Goal: Task Accomplishment & Management: Manage account settings

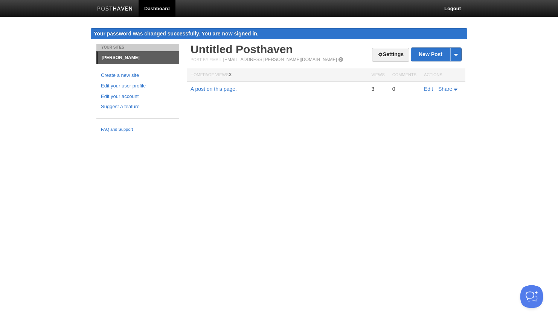
drag, startPoint x: 238, startPoint y: 31, endPoint x: 289, endPoint y: 34, distance: 51.4
click at [289, 34] on div "Your password was changed successfully. You are now signed in." at bounding box center [279, 33] width 377 height 11
drag, startPoint x: 289, startPoint y: 34, endPoint x: 288, endPoint y: 30, distance: 4.3
click at [291, 34] on div "Your password was changed successfully. You are now signed in." at bounding box center [279, 33] width 377 height 11
click at [117, 95] on link "Edit your account" at bounding box center [138, 97] width 74 height 8
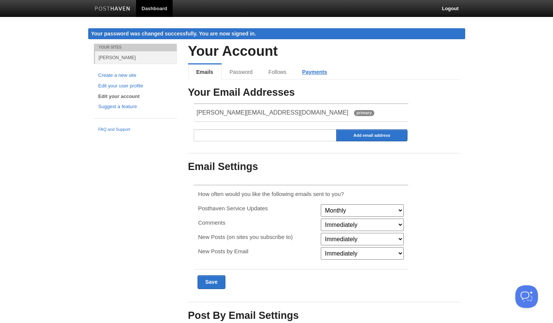
click at [322, 72] on link "Payments" at bounding box center [314, 71] width 41 height 15
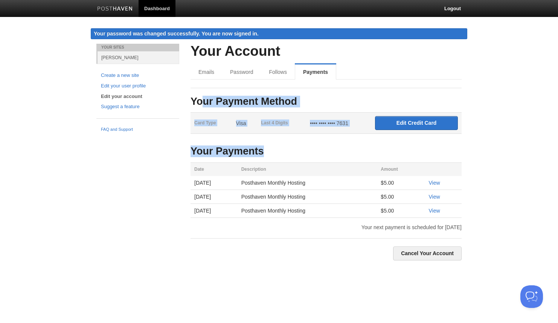
drag, startPoint x: 205, startPoint y: 103, endPoint x: 291, endPoint y: 154, distance: 100.0
click at [291, 154] on div "Your Payment Method Card Type Visa Last 4 Digits •••• •••• •••• 7631 Edit Credi…" at bounding box center [326, 174] width 271 height 173
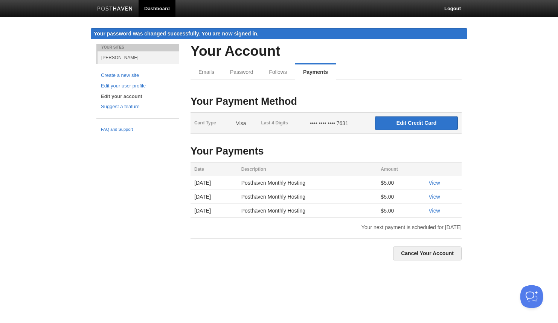
click at [291, 154] on h3 "Your Payments" at bounding box center [326, 151] width 271 height 11
click at [274, 73] on link "Follows" at bounding box center [278, 71] width 35 height 15
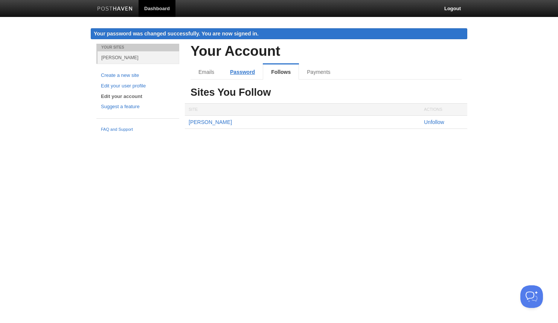
click at [243, 70] on link "Password" at bounding box center [242, 71] width 41 height 15
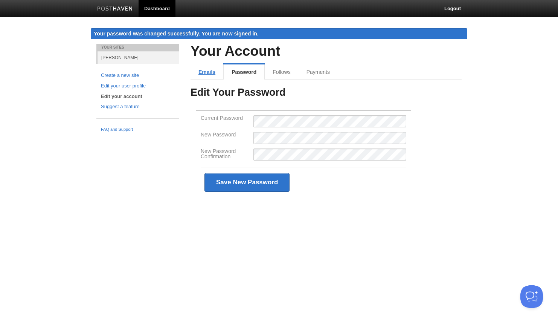
click at [201, 72] on link "Emails" at bounding box center [207, 71] width 33 height 15
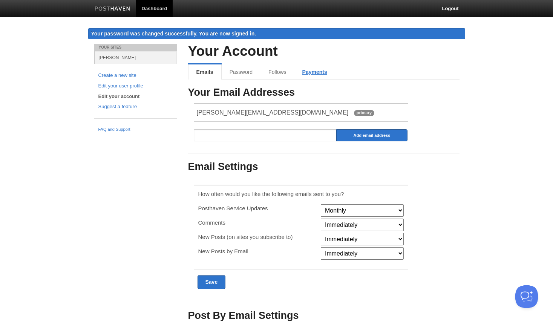
click at [312, 72] on link "Payments" at bounding box center [314, 71] width 41 height 15
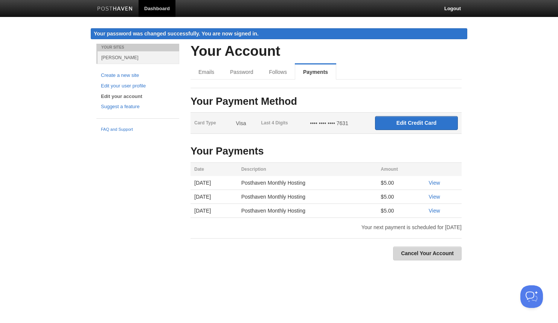
click at [433, 254] on link "Cancel Your Account" at bounding box center [427, 253] width 69 height 14
